Goal: Task Accomplishment & Management: Manage account settings

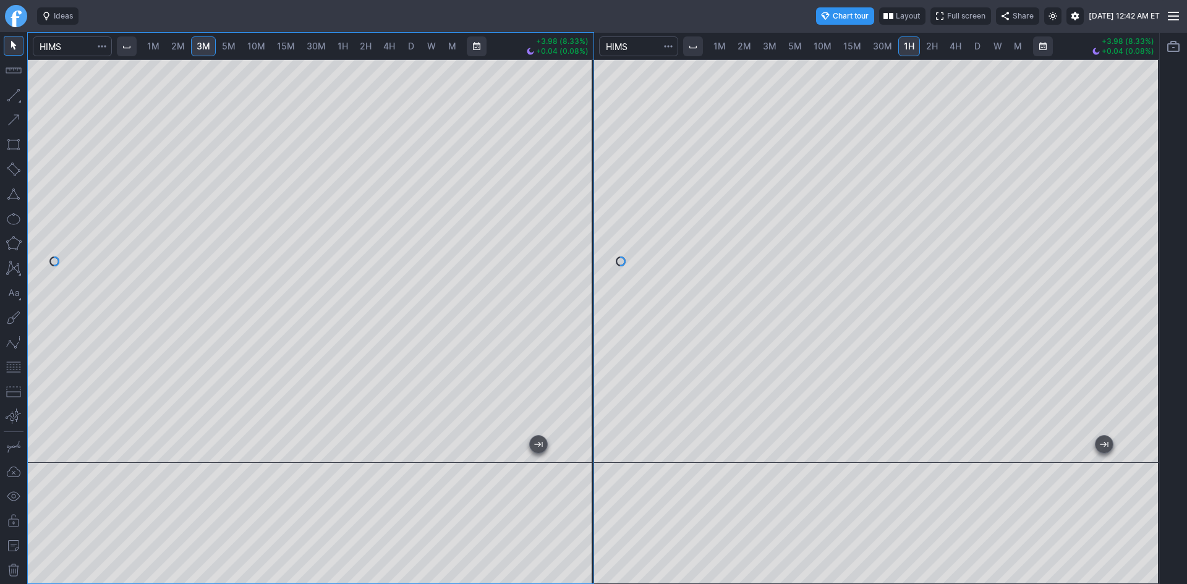
click at [826, 51] on span "10M" at bounding box center [822, 46] width 18 height 12
drag, startPoint x: 1152, startPoint y: 155, endPoint x: 1149, endPoint y: 243, distance: 88.5
click at [1149, 243] on div at bounding box center [1146, 258] width 26 height 373
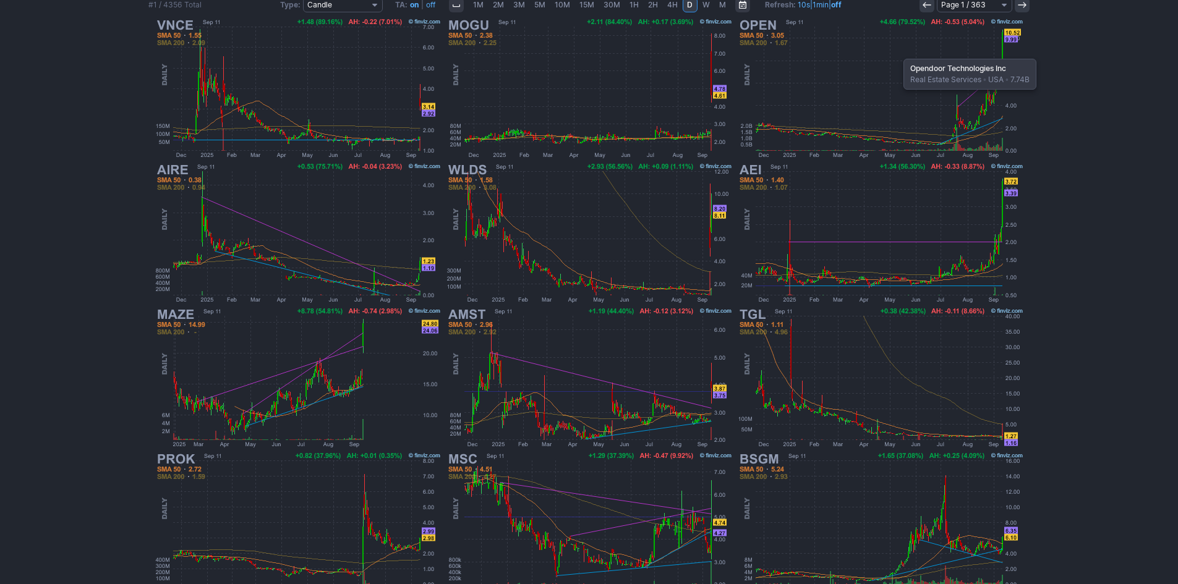
scroll to position [229, 0]
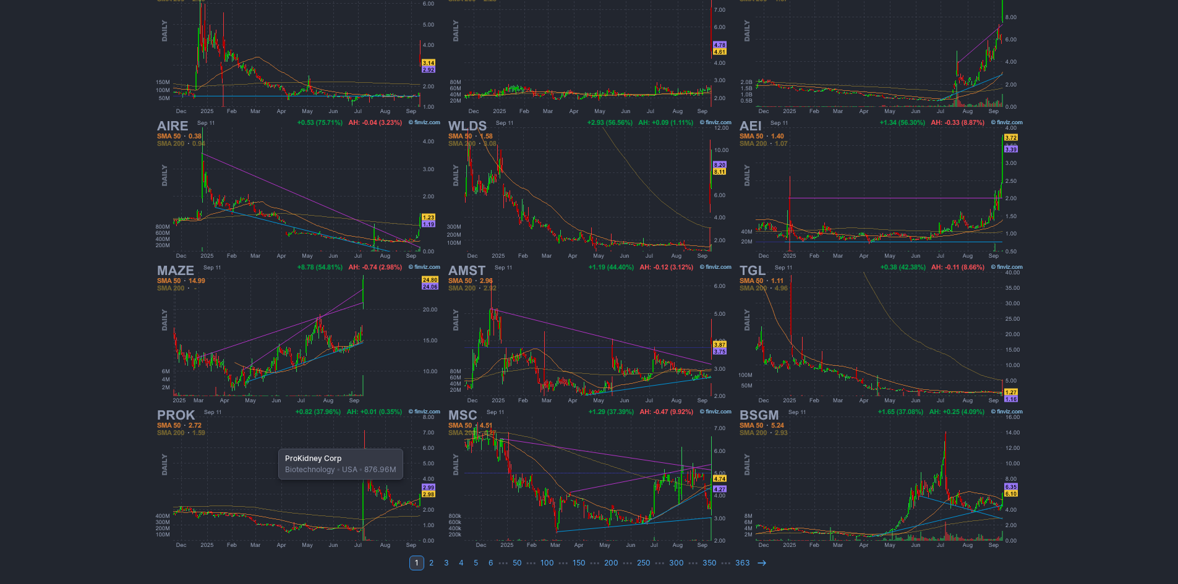
click at [272, 443] on img at bounding box center [297, 478] width 289 height 145
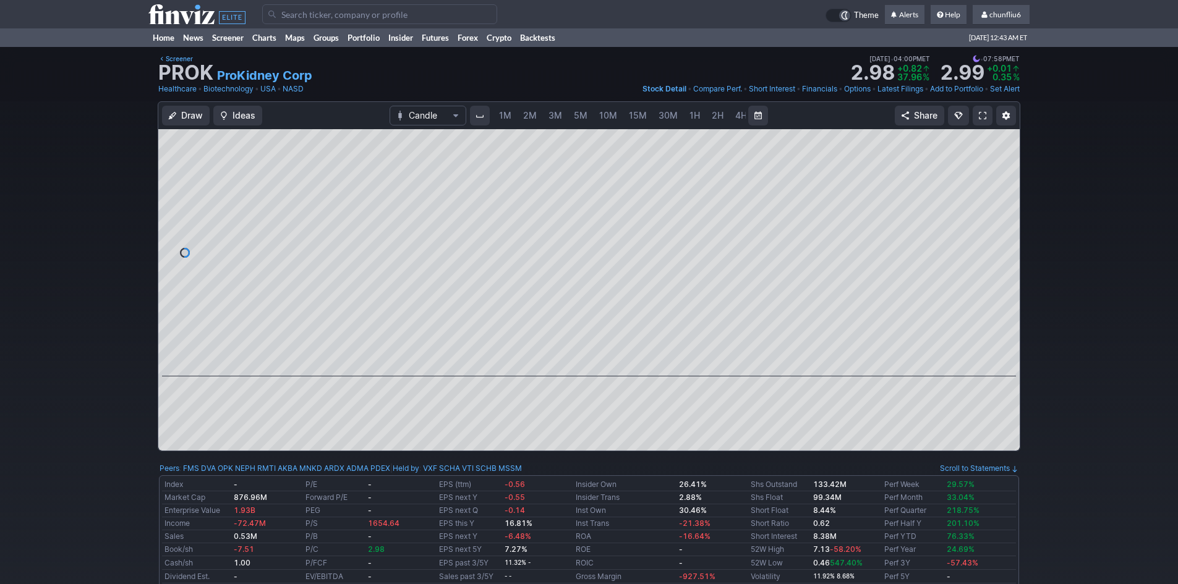
scroll to position [0, 67]
click at [522, 119] on link "5M" at bounding box center [513, 116] width 25 height 20
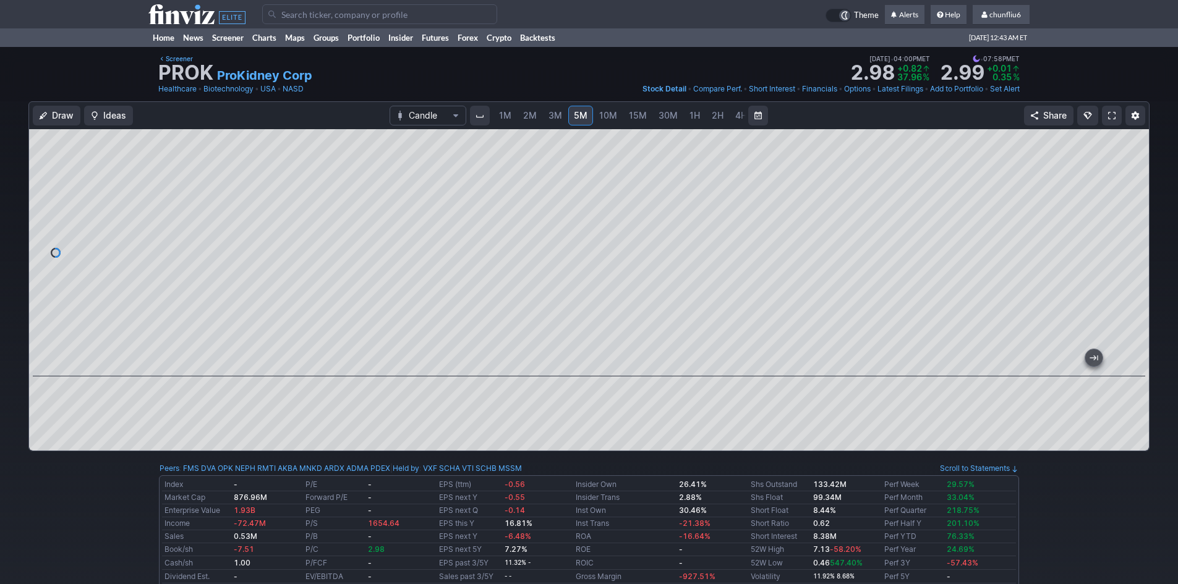
click at [1162, 291] on div "Draw Ideas Candle 1M 2M 3M 5M 10M 15M 30M 1H 2H 4H D W M Share" at bounding box center [589, 281] width 1178 height 360
click at [506, 114] on span "1M" at bounding box center [505, 115] width 12 height 11
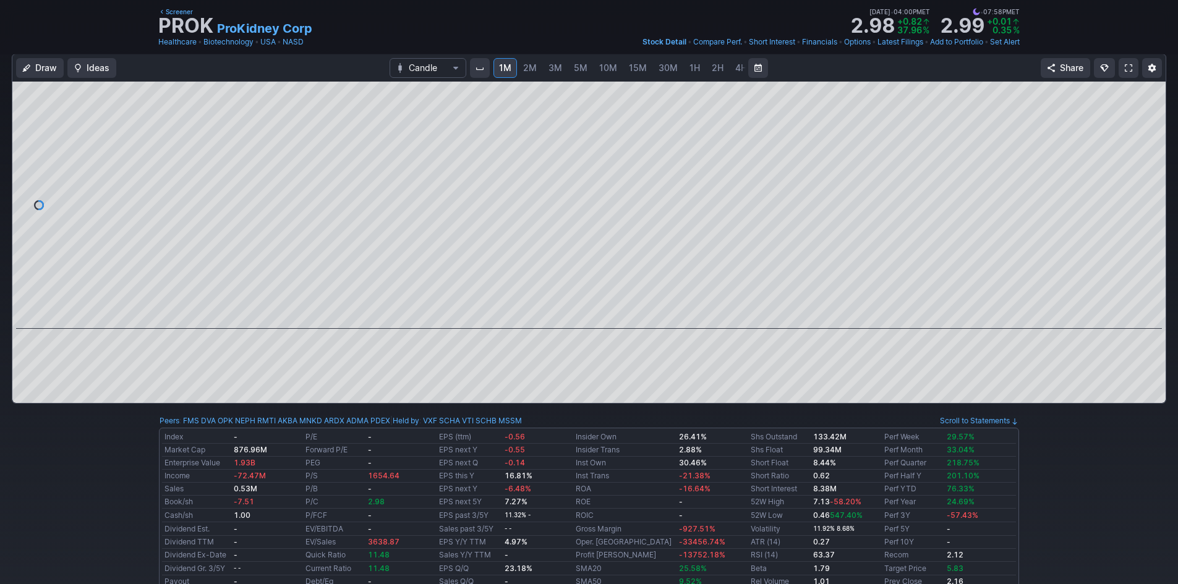
scroll to position [62, 0]
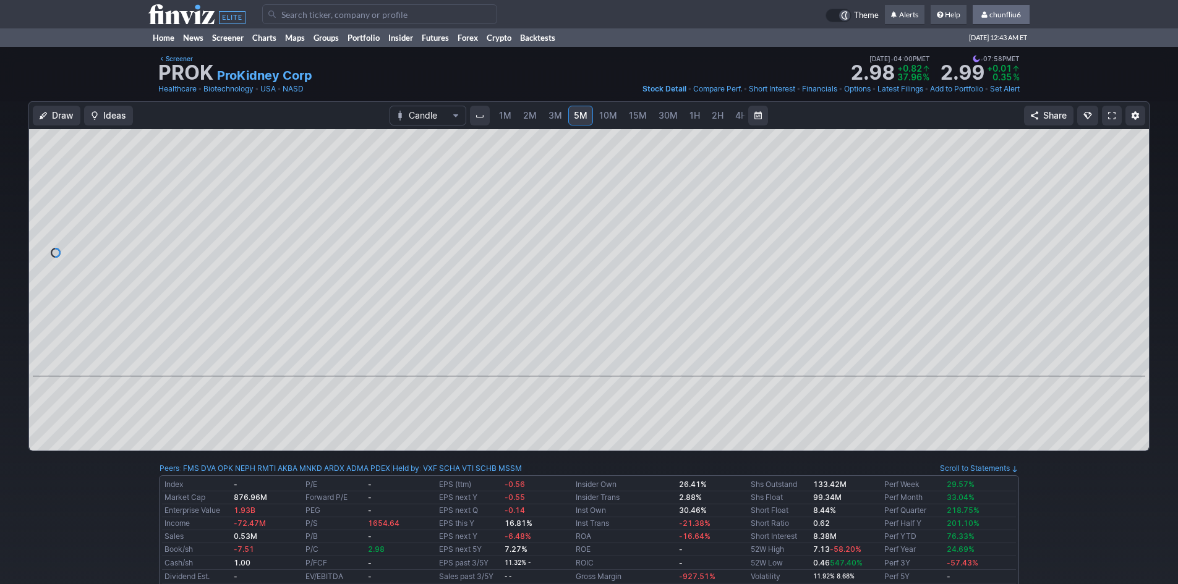
click at [1007, 14] on span "chunfliu6" at bounding box center [1005, 14] width 32 height 9
click at [984, 88] on link "Sign Out" at bounding box center [994, 92] width 69 height 20
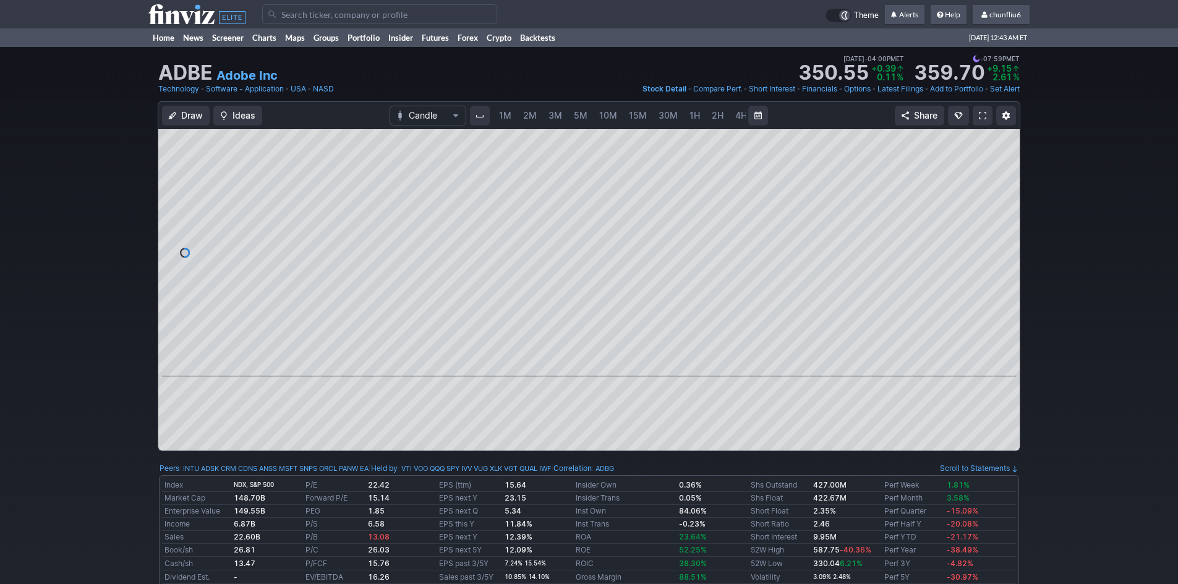
scroll to position [0, 67]
click at [1010, 14] on span "chunfliu6" at bounding box center [1005, 14] width 32 height 9
click at [979, 93] on link "Sign Out" at bounding box center [994, 92] width 69 height 20
